Goal: Book appointment/travel/reservation

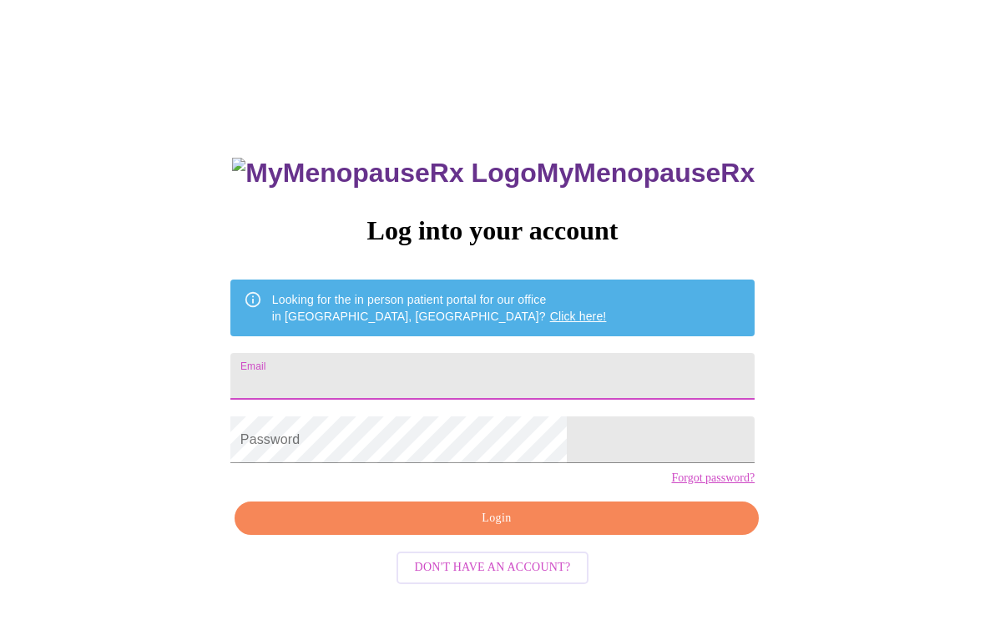
scroll to position [215, 0]
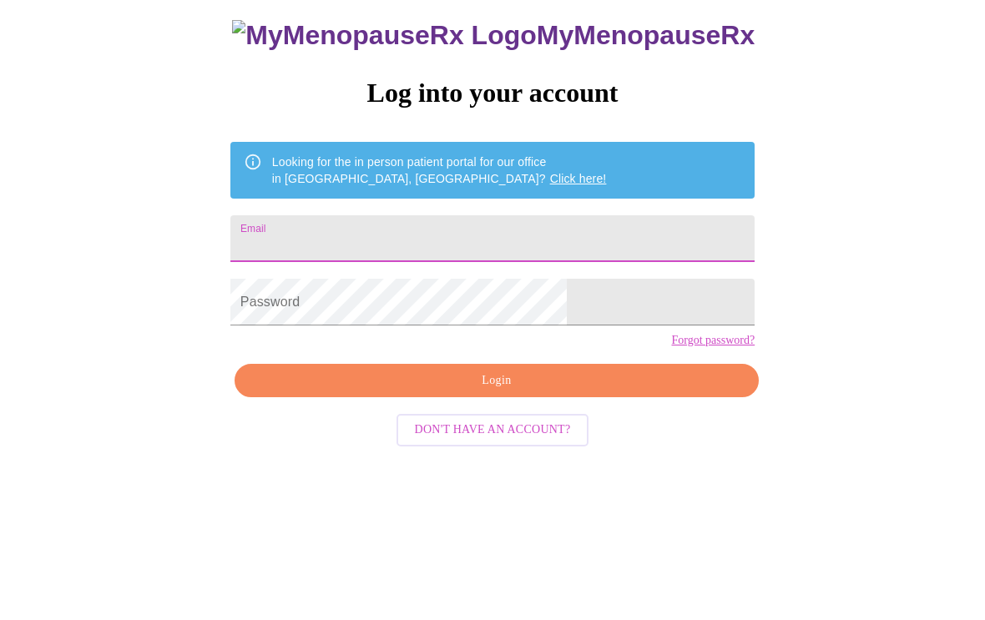
click at [549, 51] on h3 "MyMenopauseRx" at bounding box center [493, 35] width 523 height 31
click at [460, 262] on input "Email" at bounding box center [492, 238] width 524 height 47
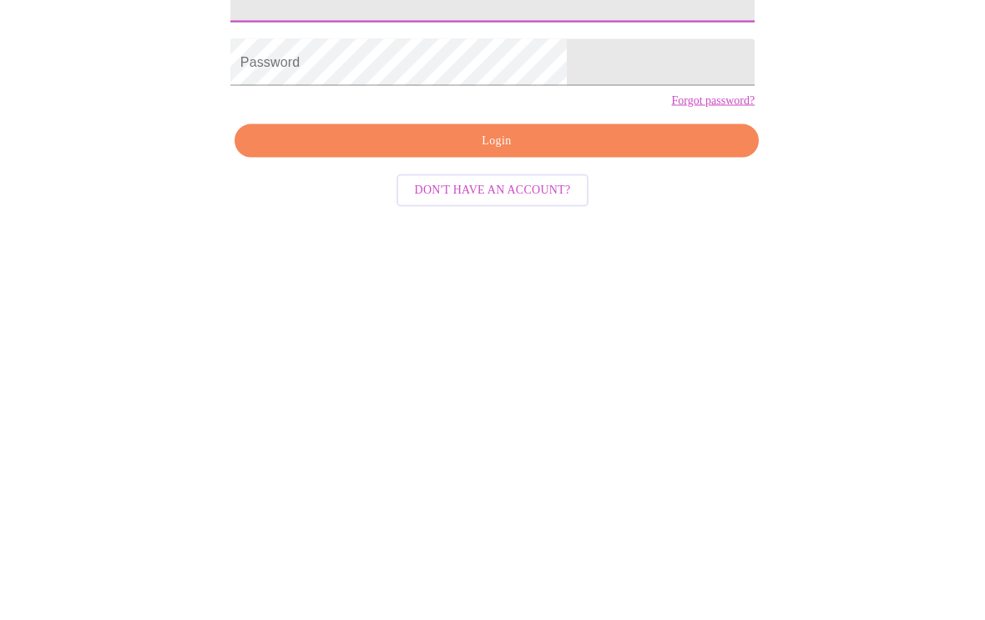
type input "[EMAIL_ADDRESS][DOMAIN_NAME]"
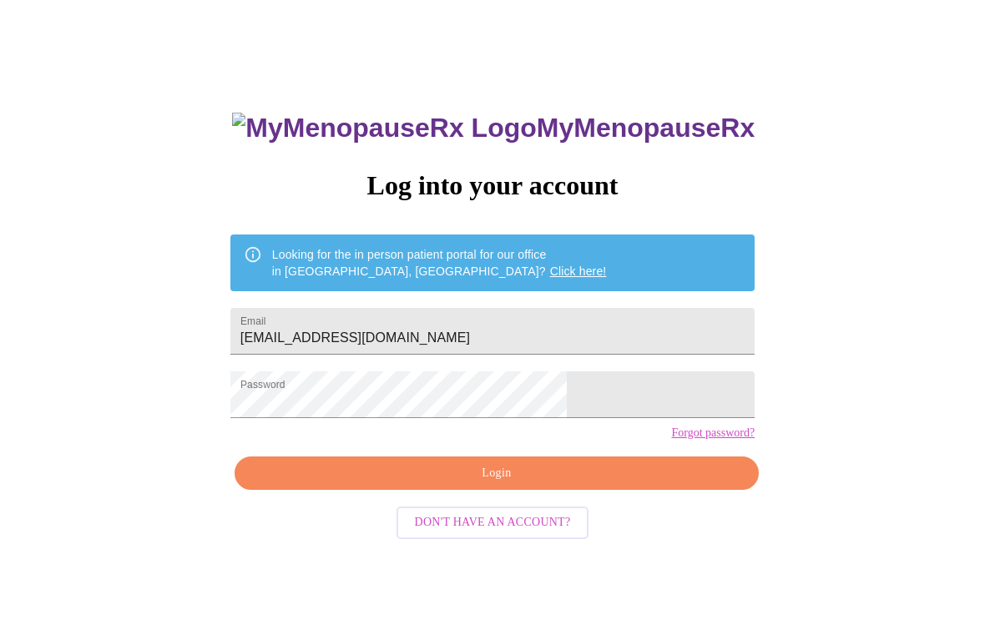
click at [508, 485] on span "Login" at bounding box center [497, 474] width 486 height 21
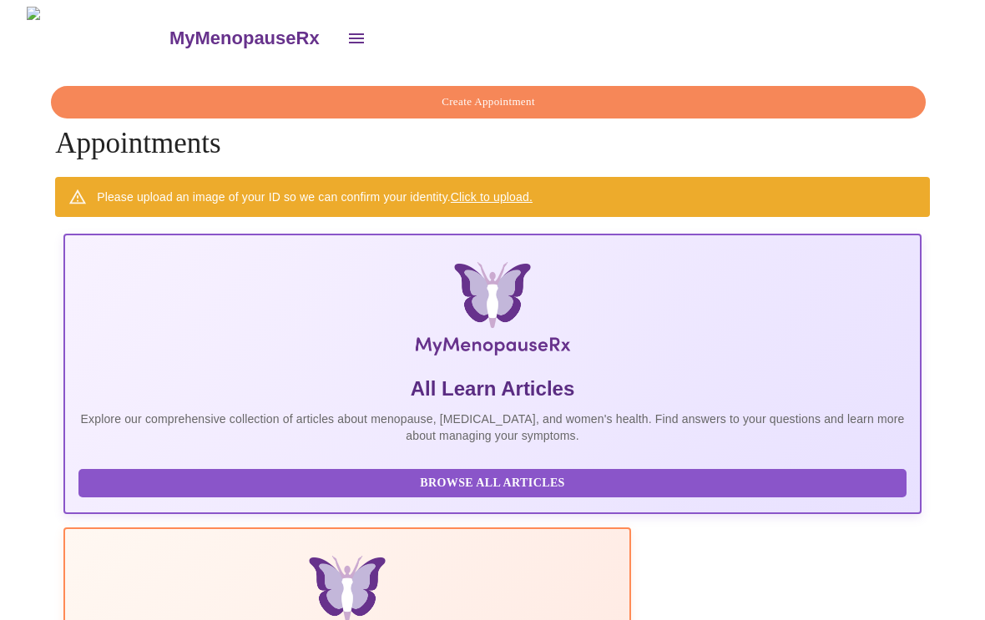
click at [336, 28] on button "open drawer" at bounding box center [356, 38] width 40 height 40
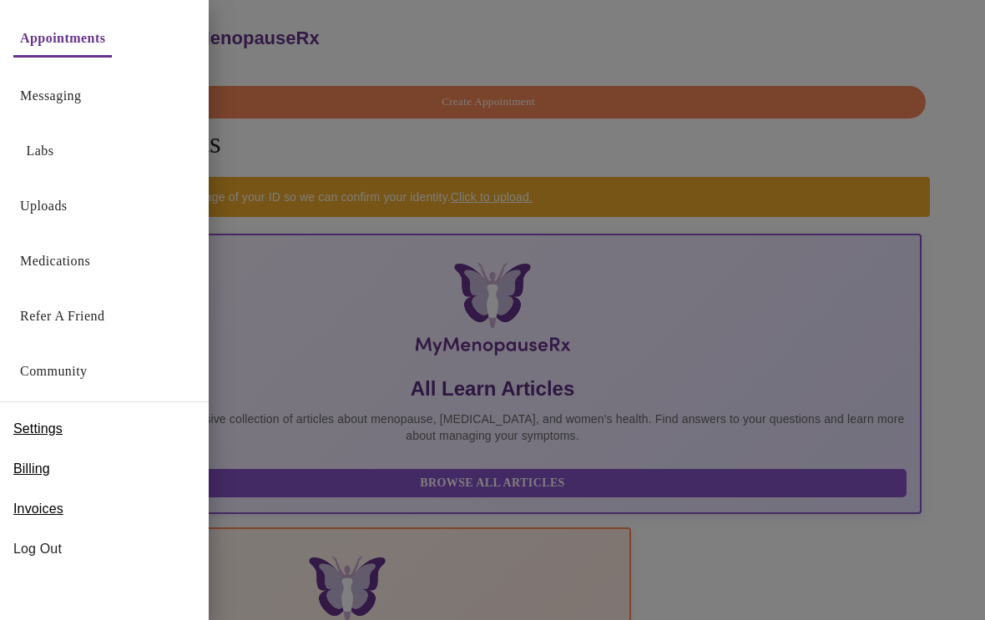
click at [710, 437] on div at bounding box center [492, 310] width 985 height 620
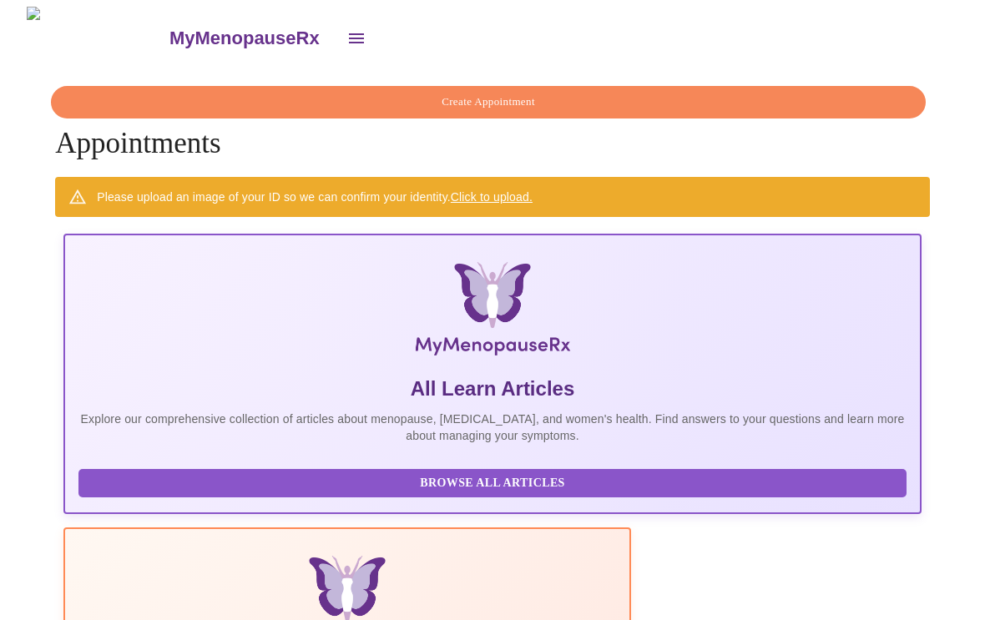
click at [169, 28] on h3 "MyMenopauseRx" at bounding box center [244, 39] width 150 height 22
click at [169, 37] on h3 "MyMenopauseRx" at bounding box center [244, 39] width 150 height 22
click at [64, 23] on img at bounding box center [97, 38] width 140 height 63
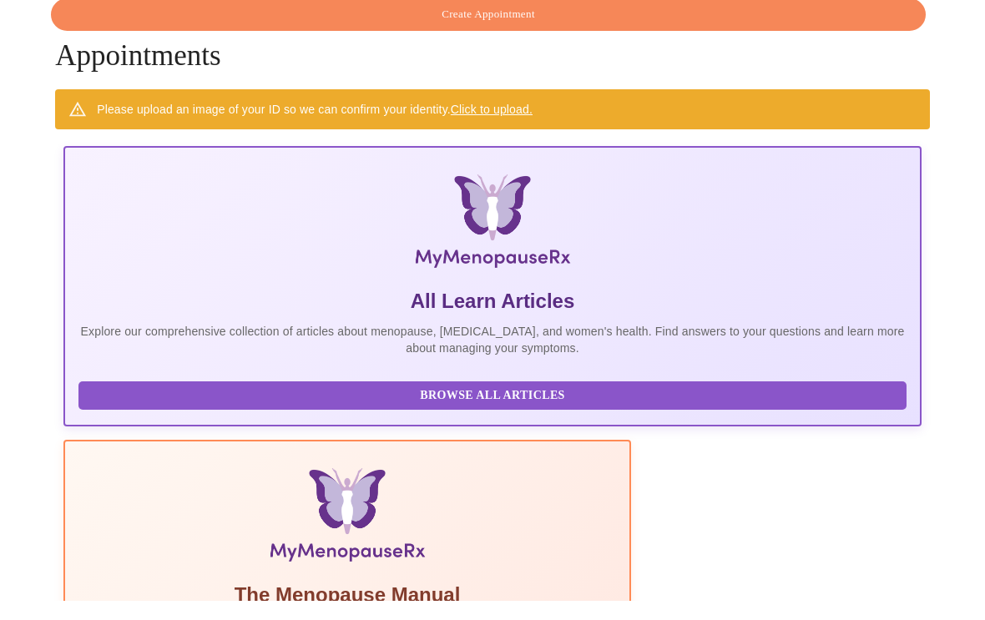
scroll to position [68, 0]
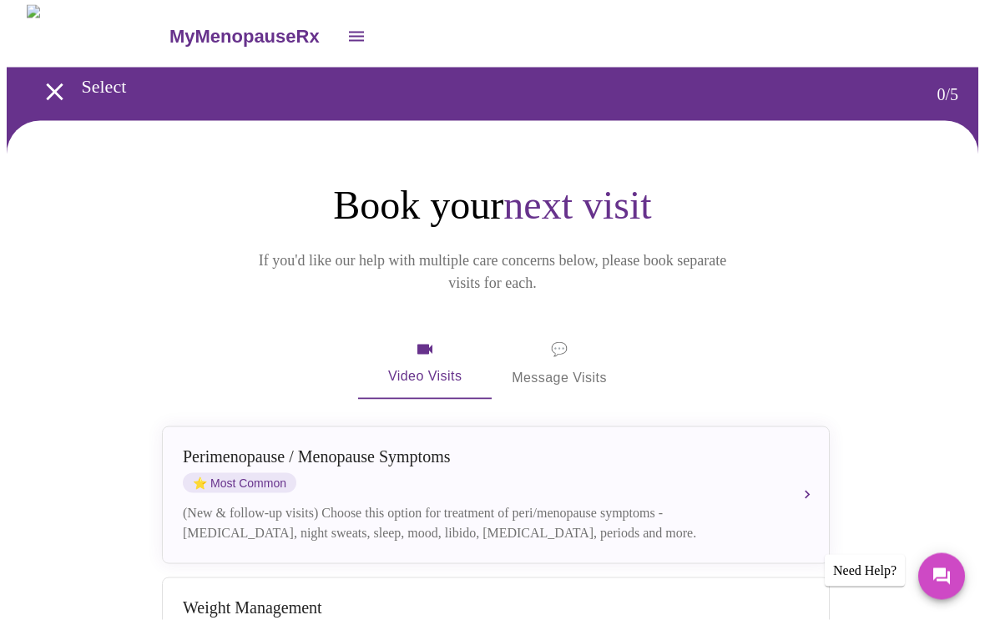
scroll to position [4, 0]
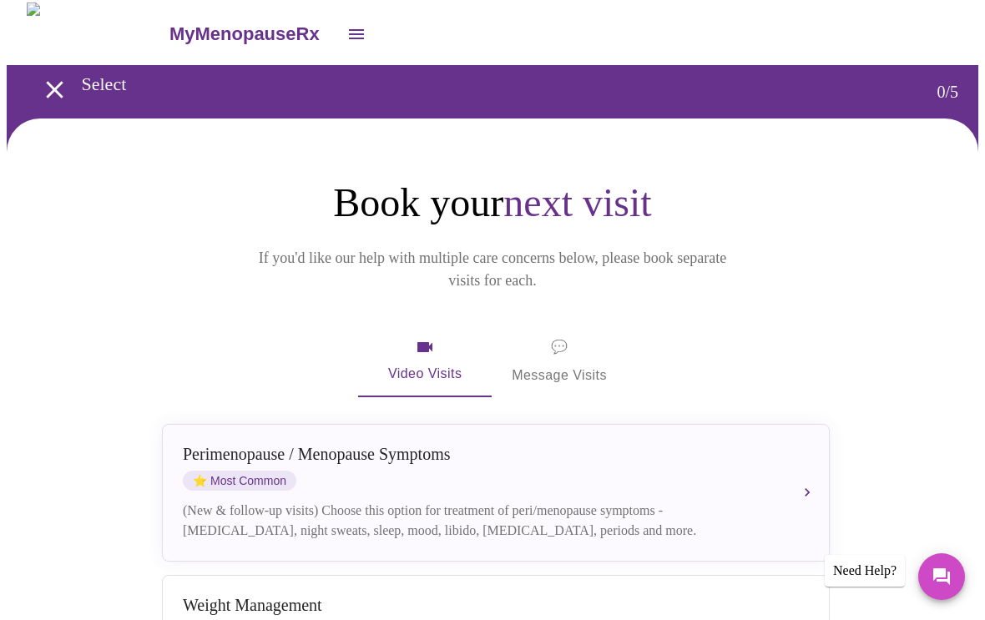
click at [578, 346] on span "💬 Message Visits" at bounding box center [559, 362] width 95 height 52
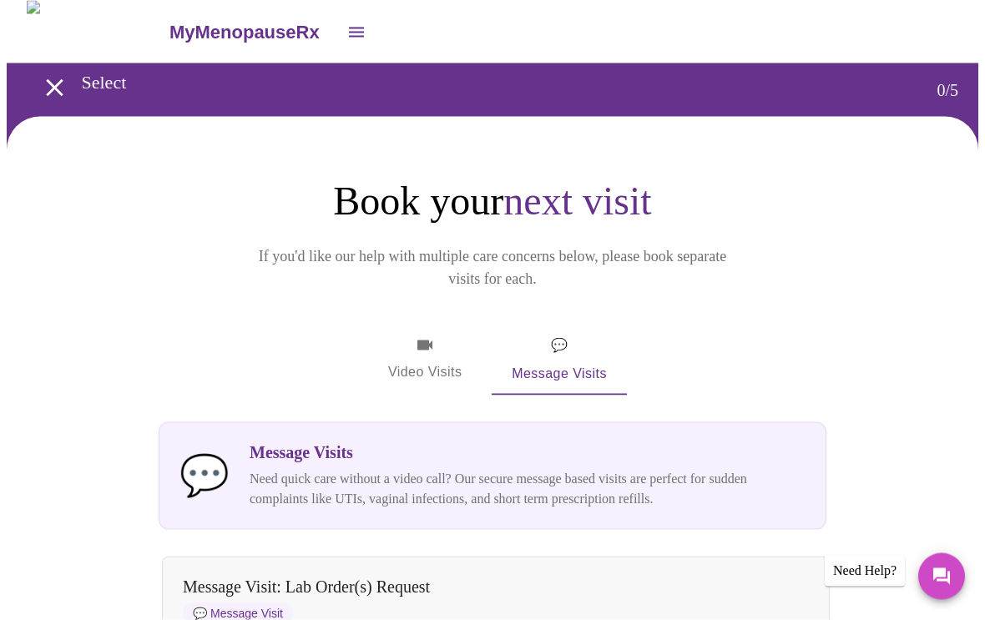
scroll to position [0, 0]
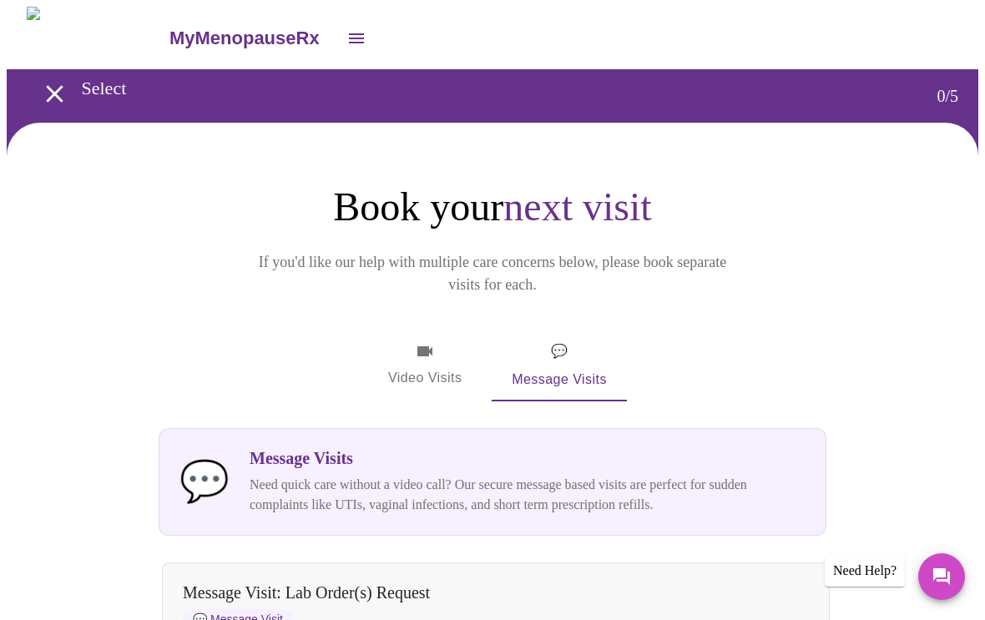
click at [421, 341] on span "Video Visits" at bounding box center [424, 365] width 93 height 48
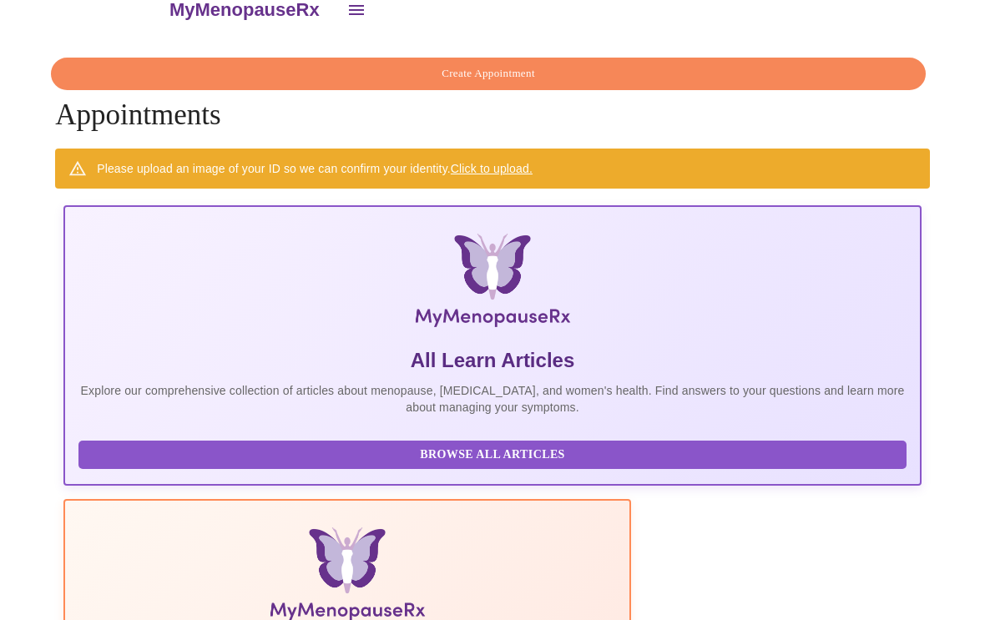
scroll to position [28, 0]
